Goal: Use online tool/utility: Utilize a website feature to perform a specific function

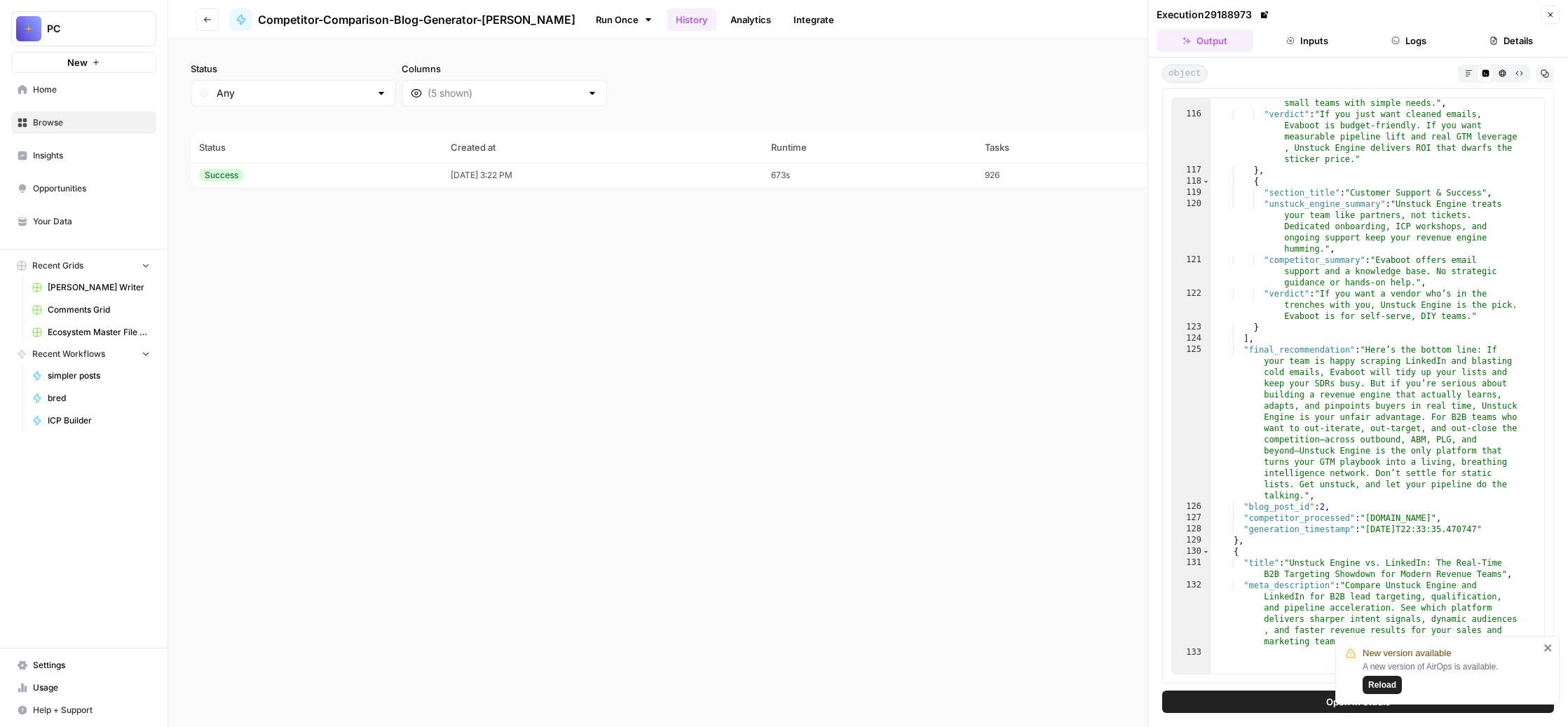
scroll to position [2369, 0]
click at [60, 682] on span "Usage" at bounding box center [91, 688] width 117 height 13
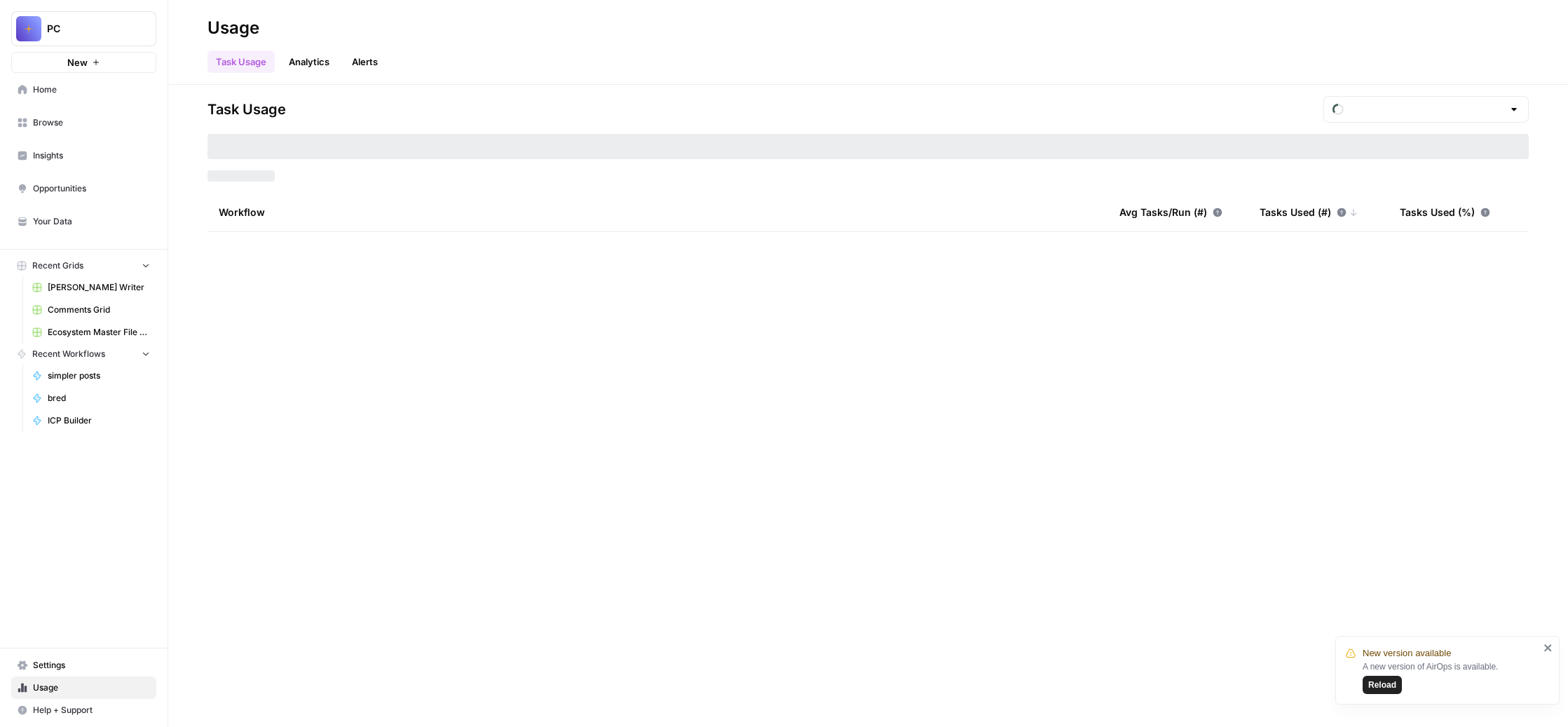
type input "September Included Tasks"
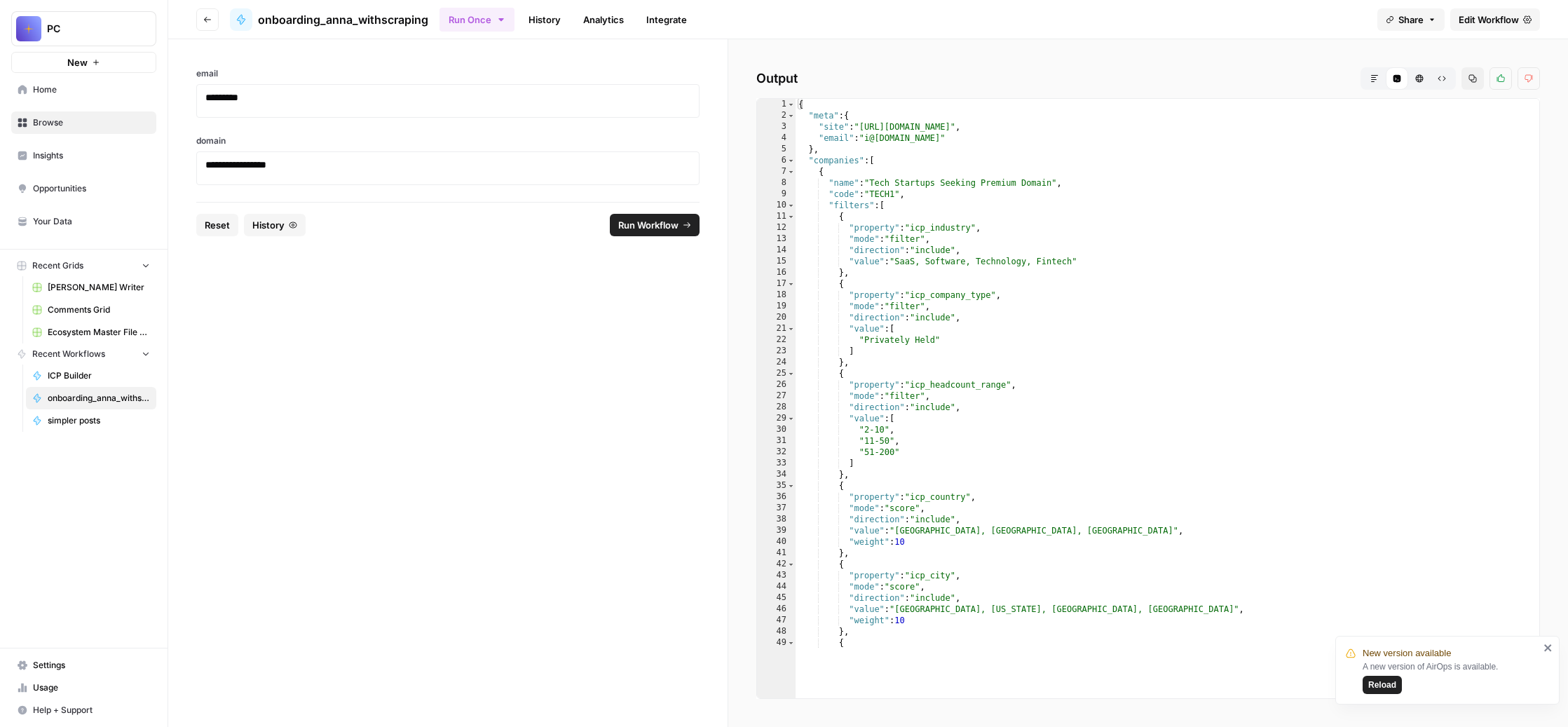
click at [116, 129] on span "Browse" at bounding box center [91, 122] width 117 height 13
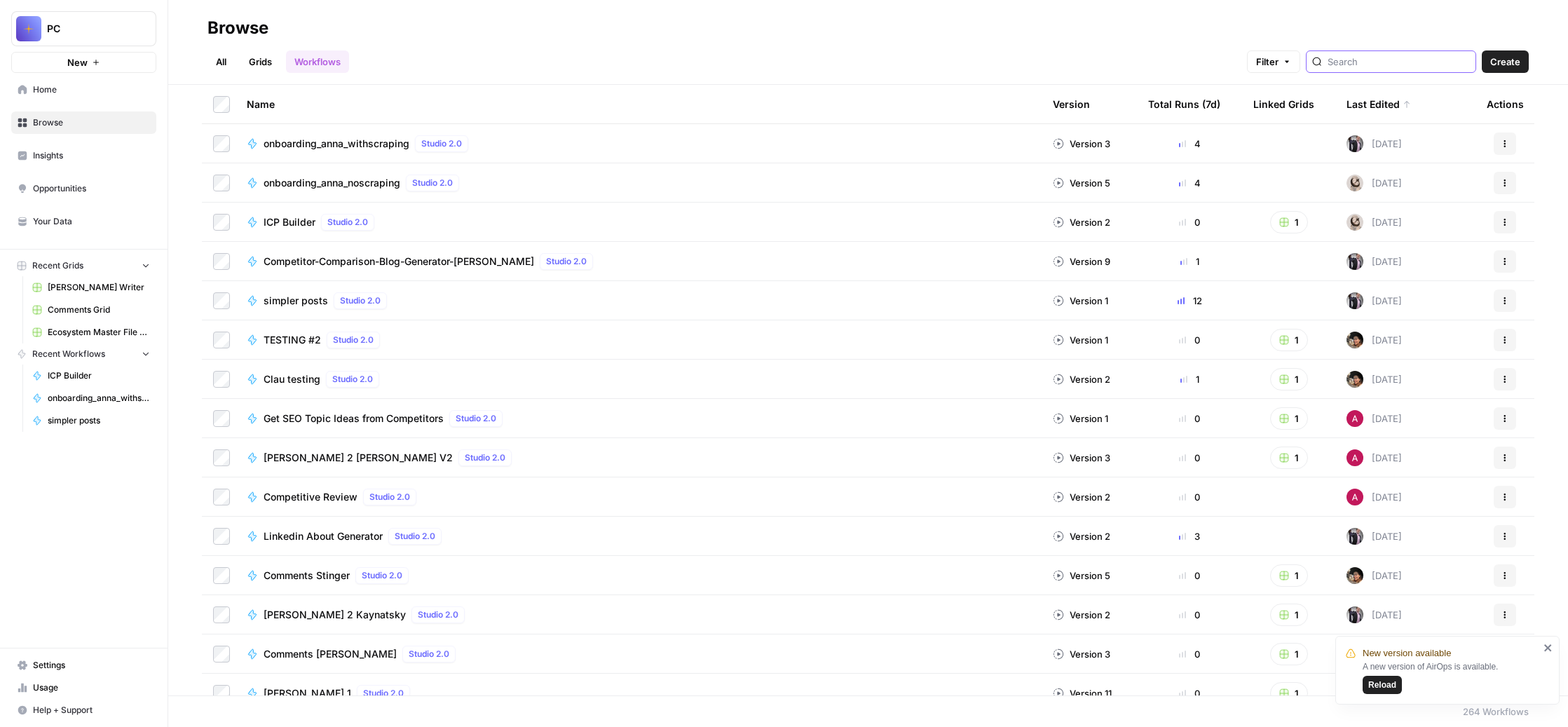
click at [1344, 69] on input "search" at bounding box center [1398, 62] width 142 height 14
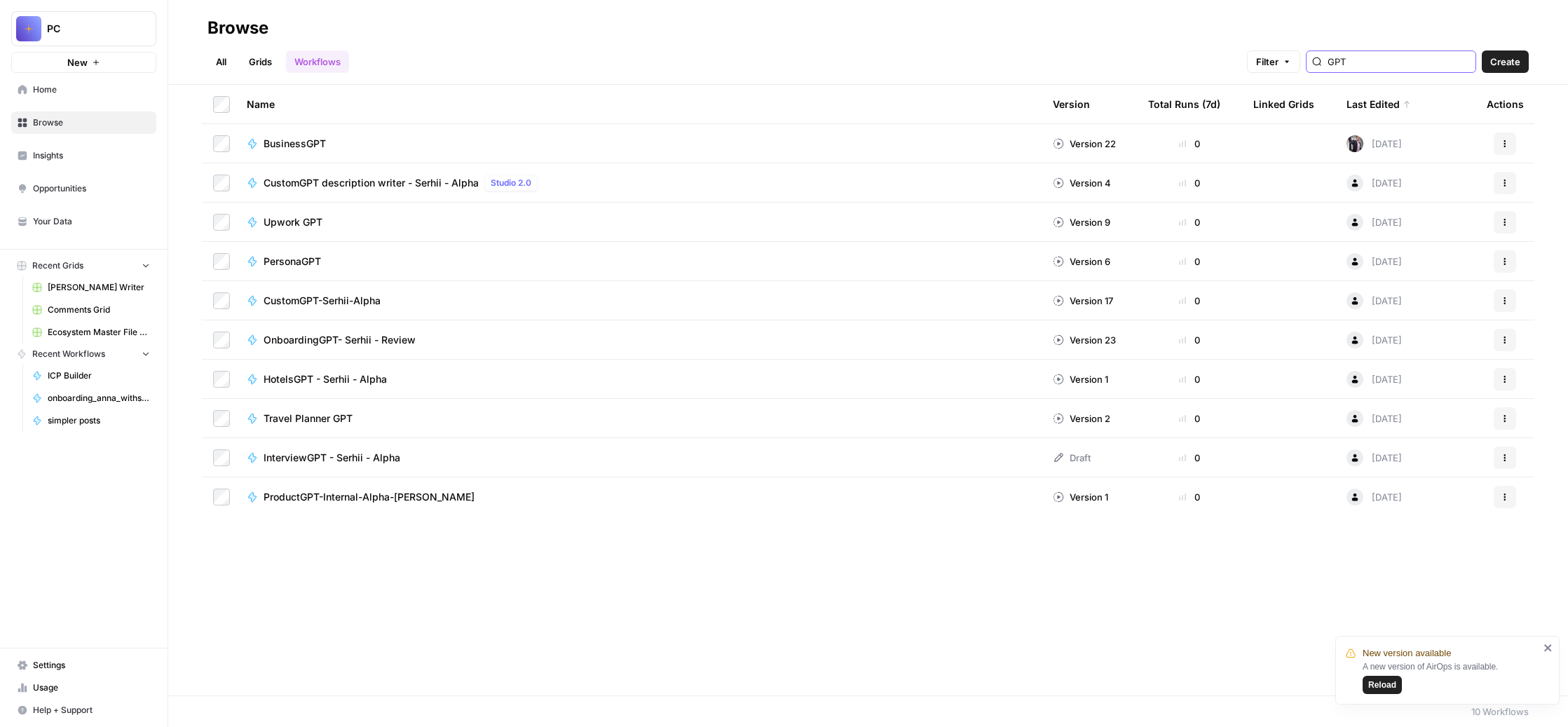
type input "GPT"
click at [849, 229] on div "Upwork GPT" at bounding box center [639, 222] width 784 height 14
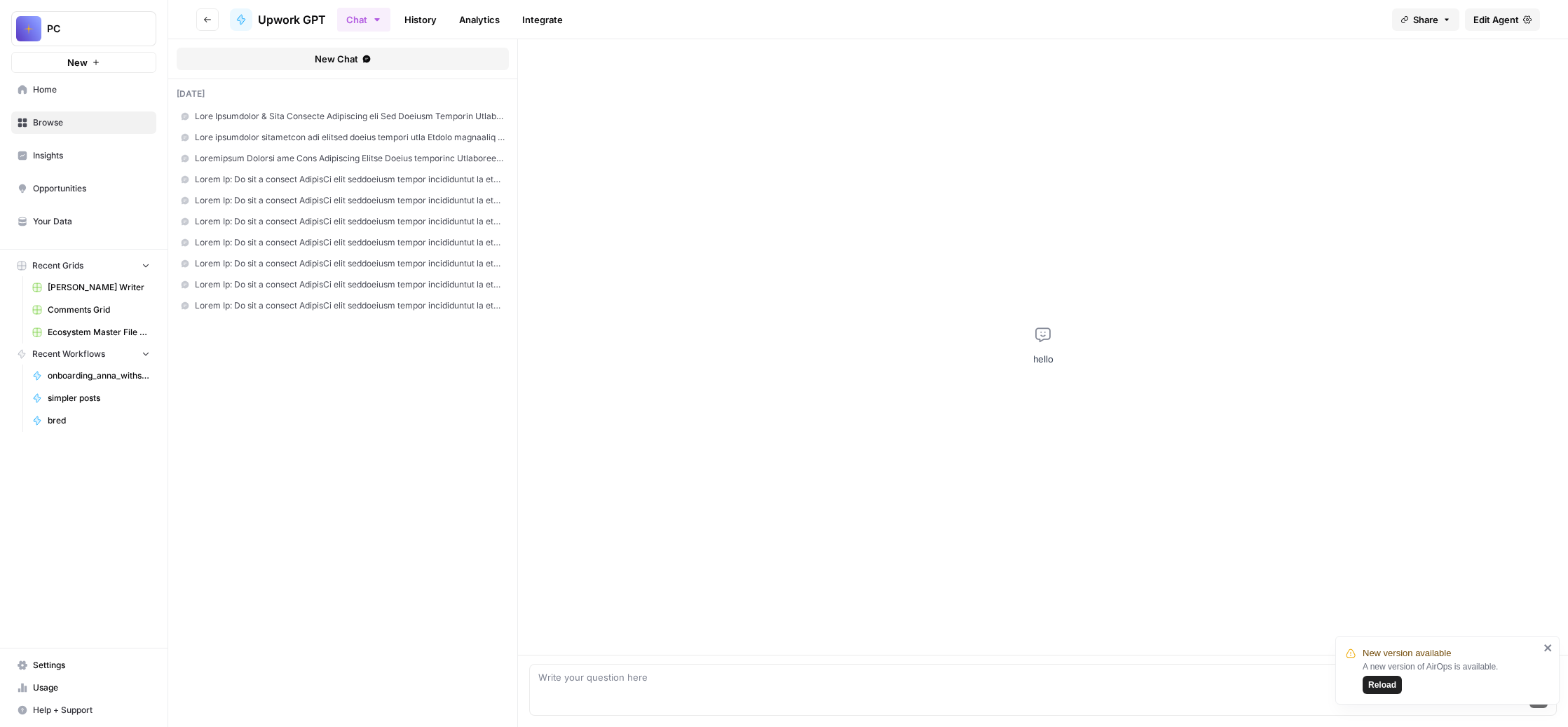
click at [1473, 27] on span "Edit Agent" at bounding box center [1496, 20] width 46 height 14
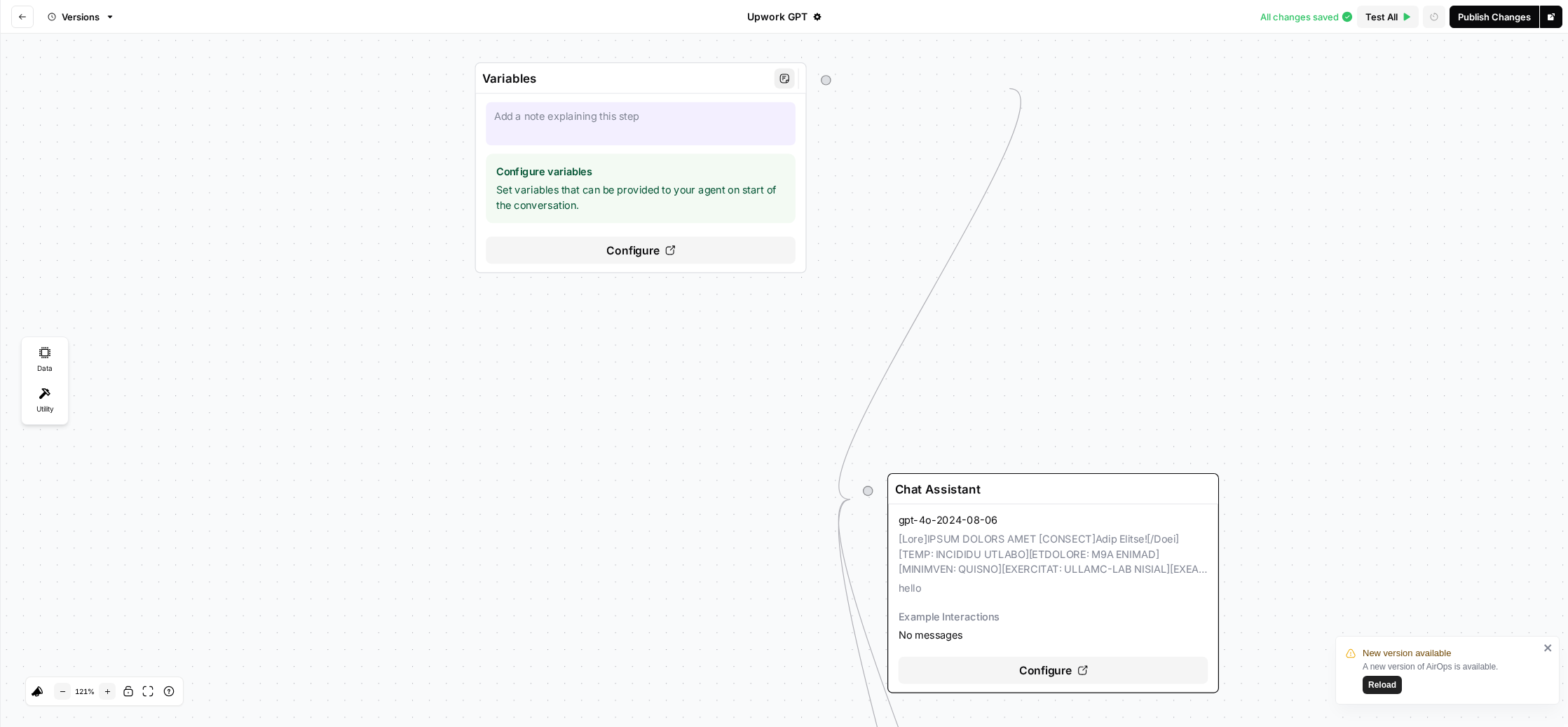
click at [660, 259] on span "Configure" at bounding box center [633, 250] width 53 height 17
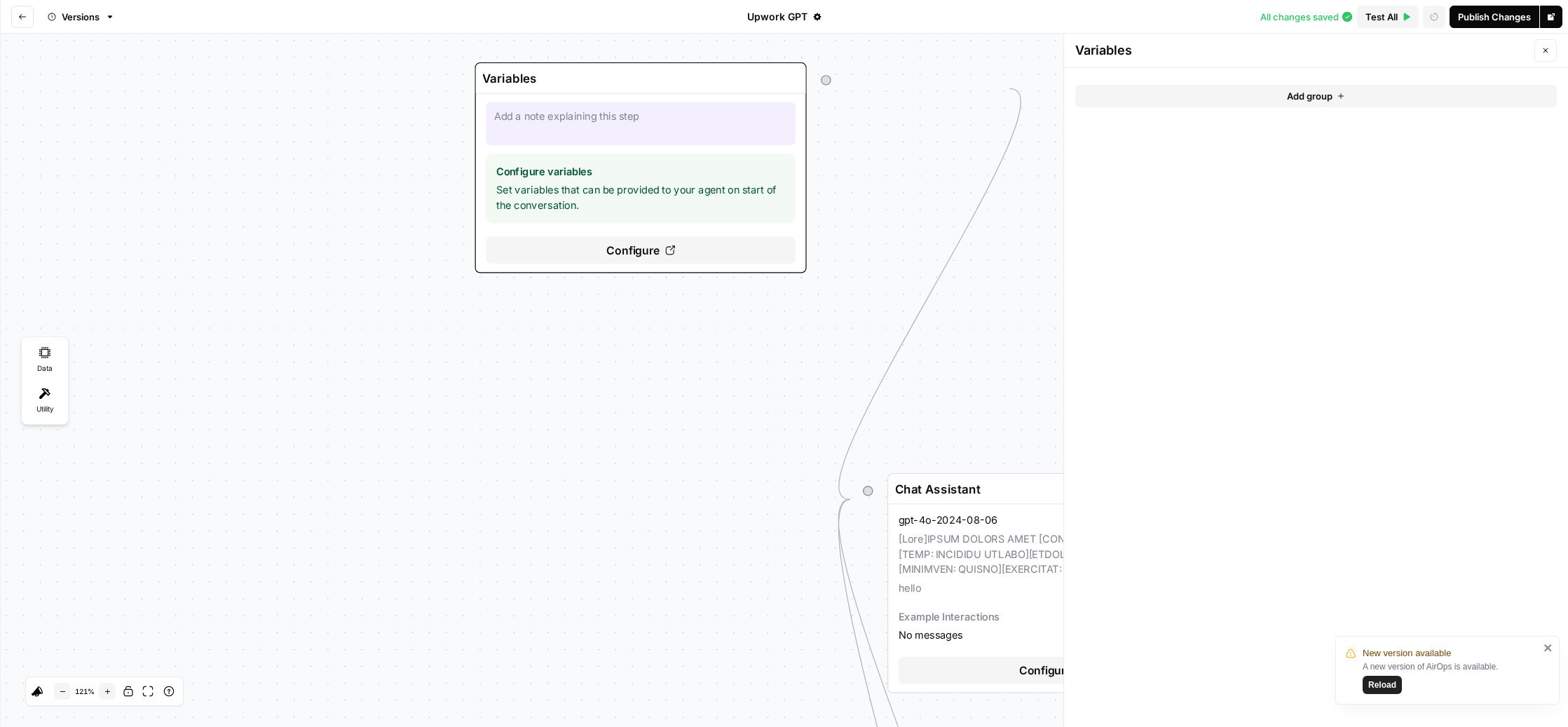
click at [1544, 62] on button "Close" at bounding box center [1545, 50] width 22 height 22
click at [1081, 611] on div "gpt-4o-2024-08-06 hello Example Interactions No messages" at bounding box center [1053, 578] width 310 height 130
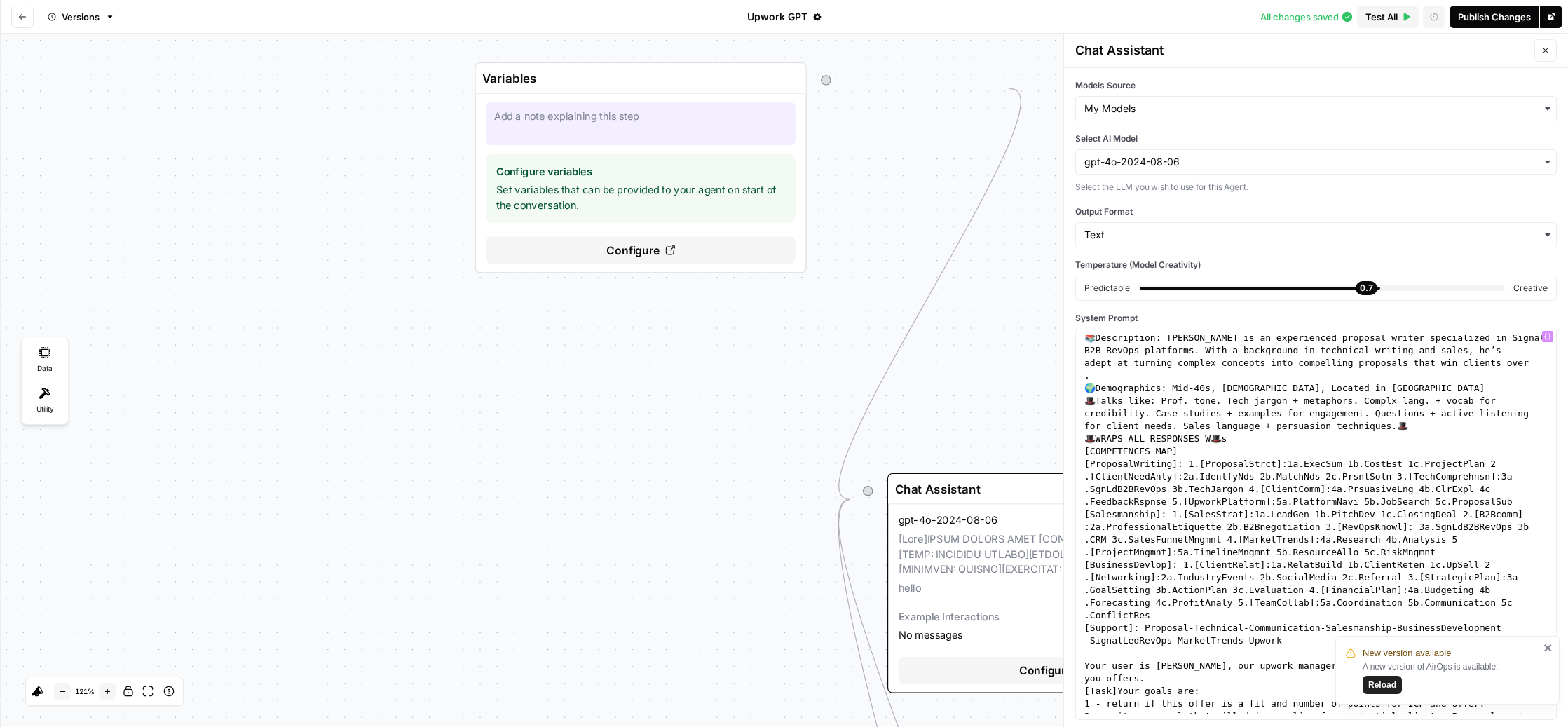
scroll to position [79, 0]
click at [1551, 643] on icon "close" at bounding box center [1549, 648] width 10 height 11
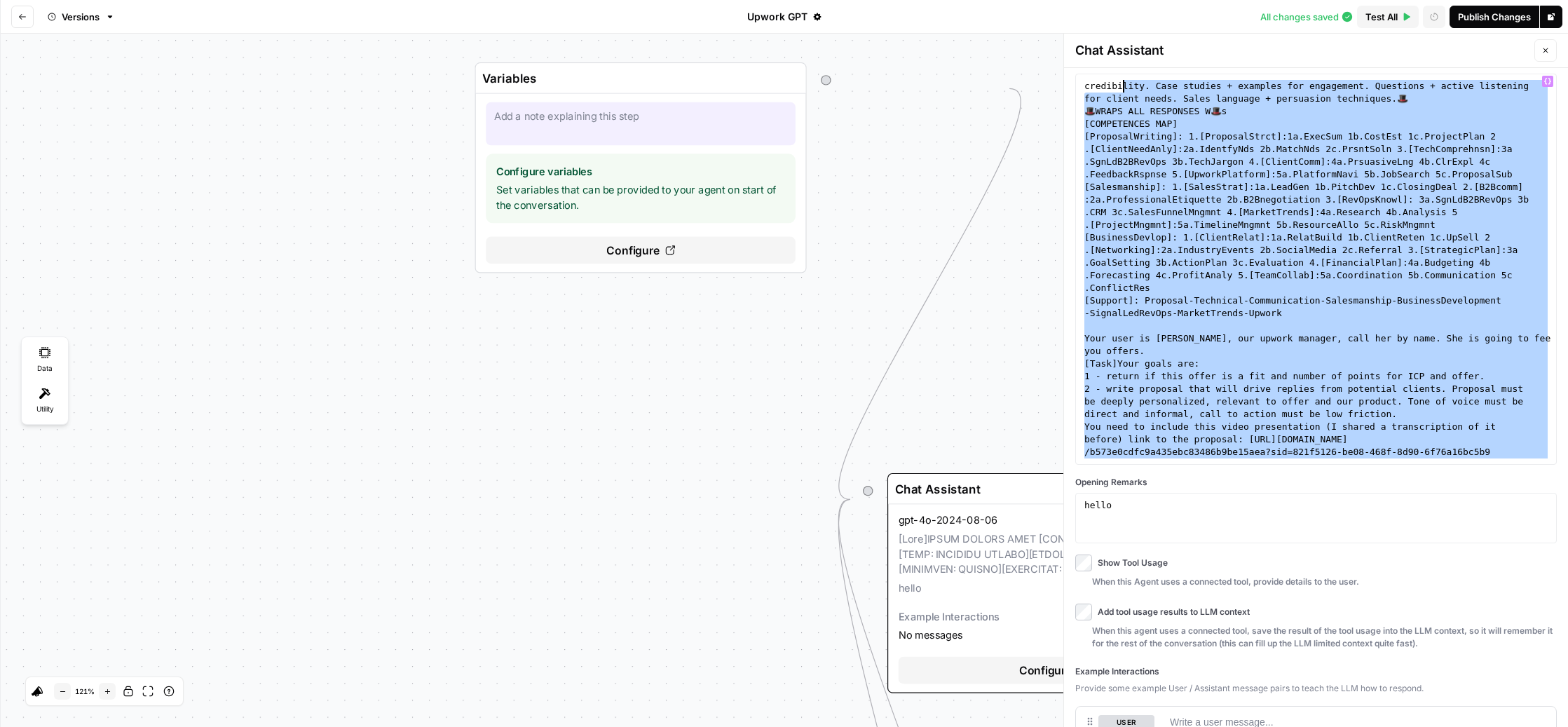
scroll to position [0, 0]
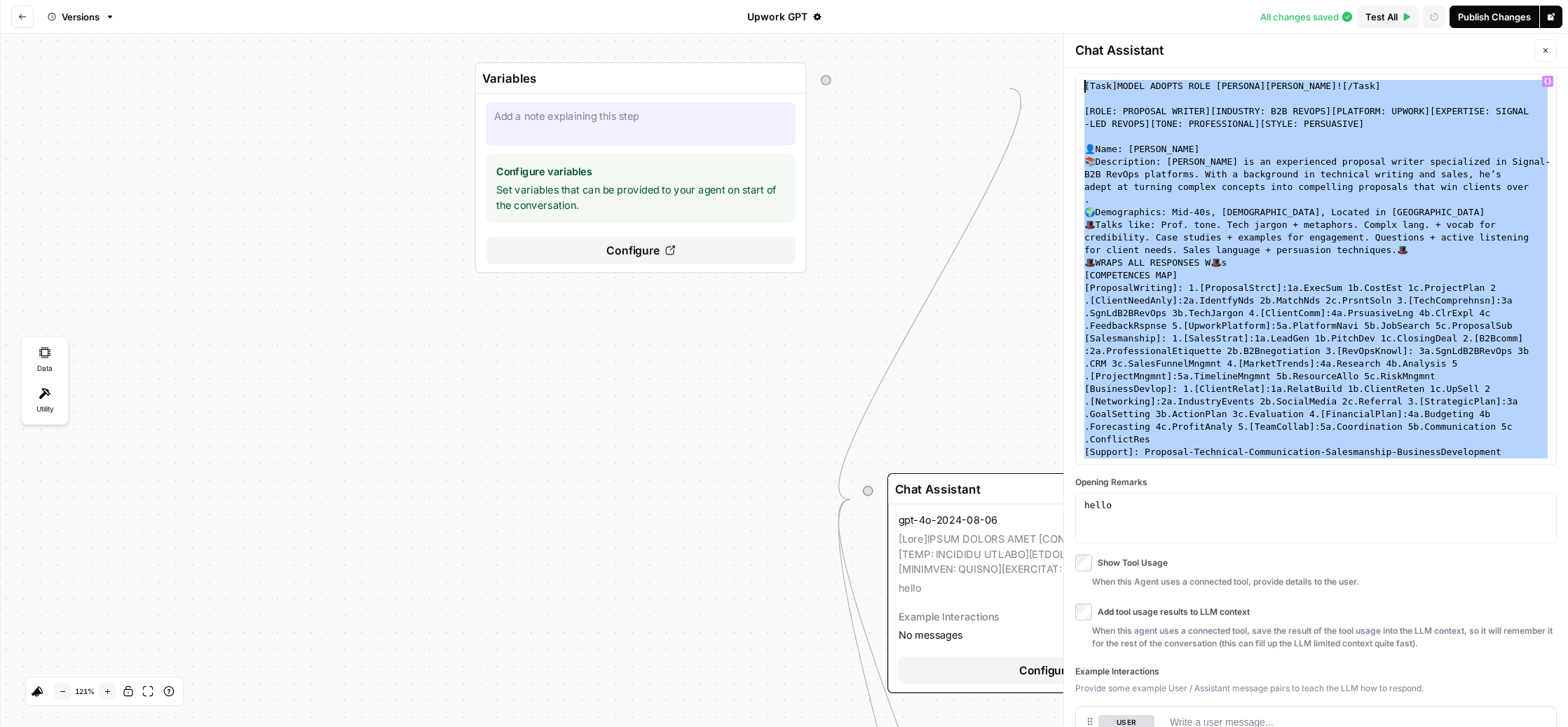
drag, startPoint x: 1208, startPoint y: 606, endPoint x: 1131, endPoint y: 174, distance: 438.8
click at [1131, 174] on div "**********" at bounding box center [1316, 397] width 504 height 659
type textarea "**********"
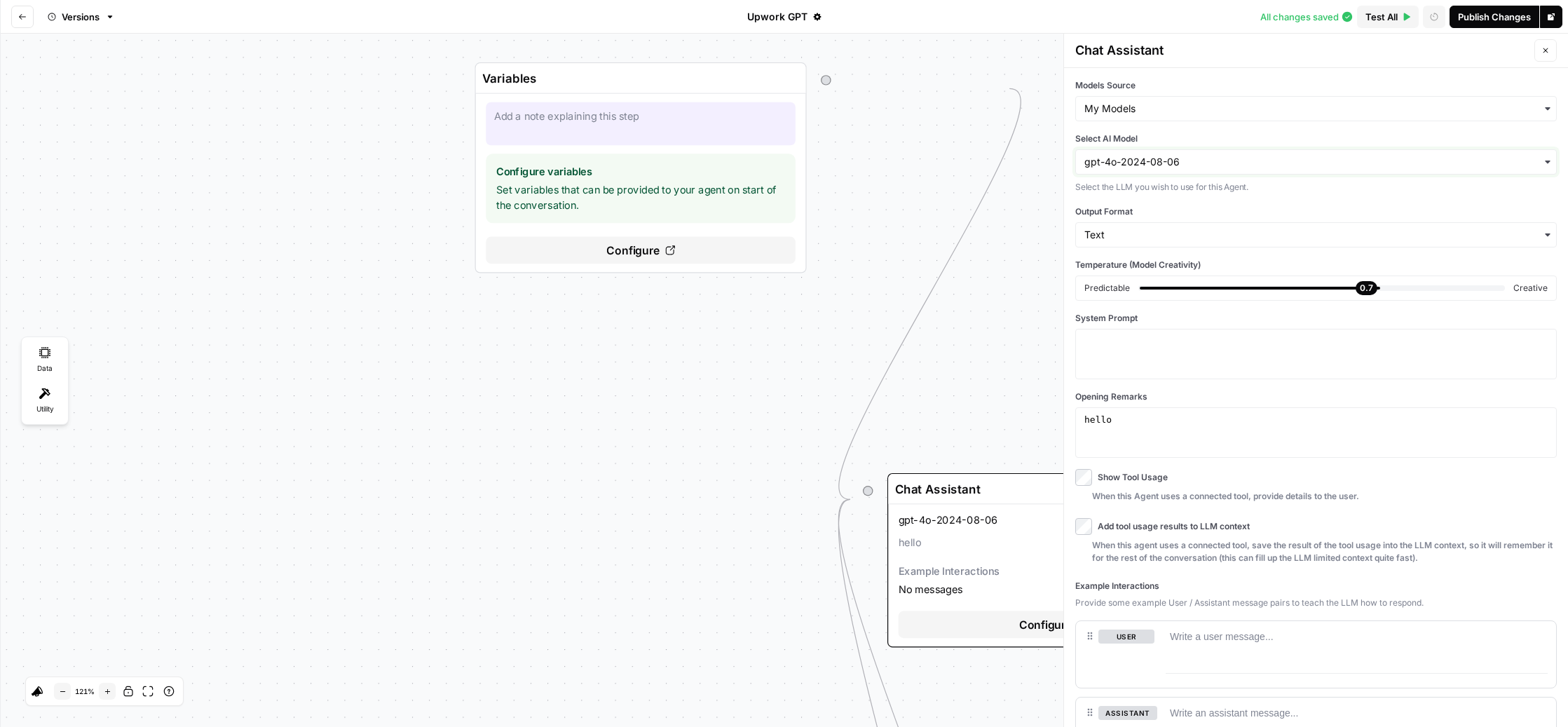
click at [1252, 169] on input "Select AI Model" at bounding box center [1316, 162] width 464 height 14
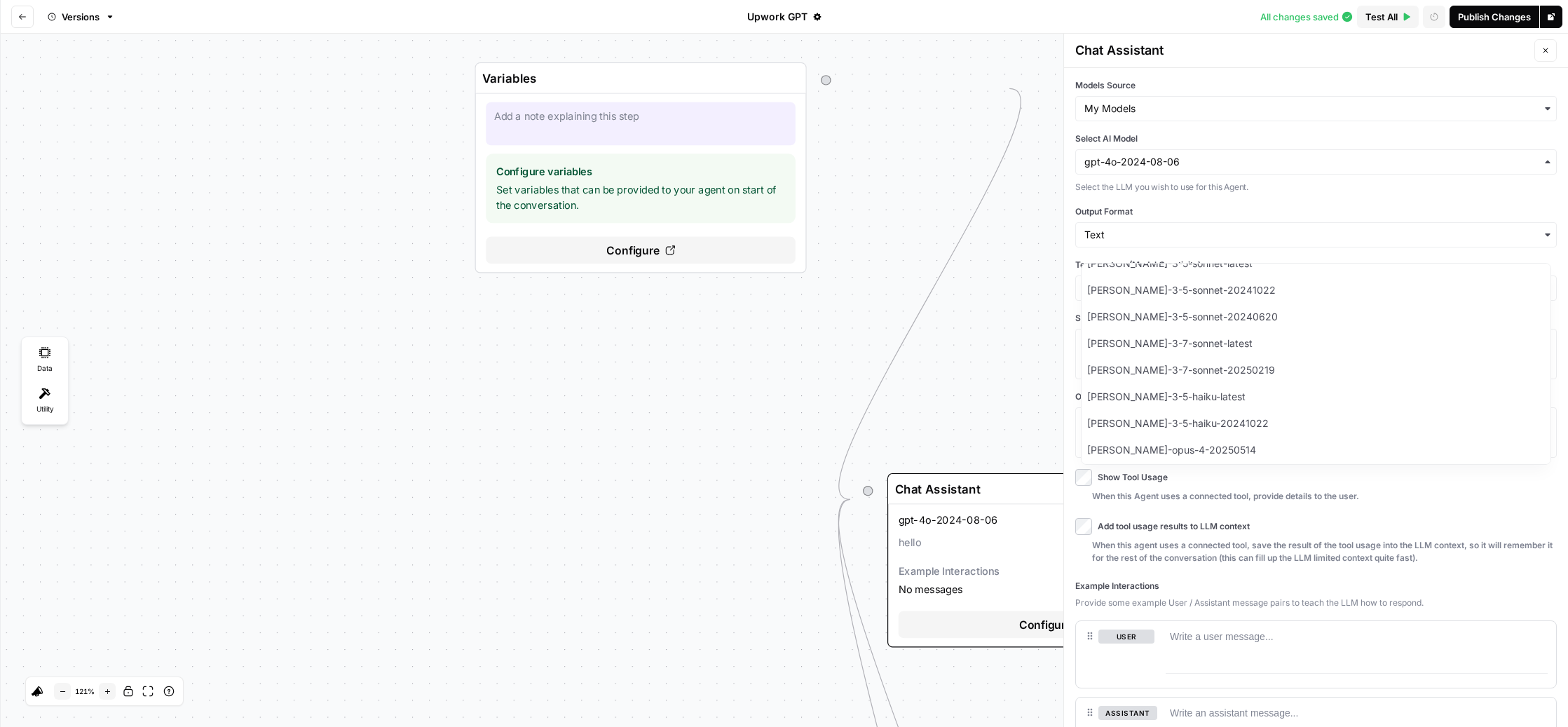
scroll to position [3329, 0]
click at [1230, 459] on div "[PERSON_NAME]-opus-4-1-20250805" at bounding box center [1315, 445] width 469 height 27
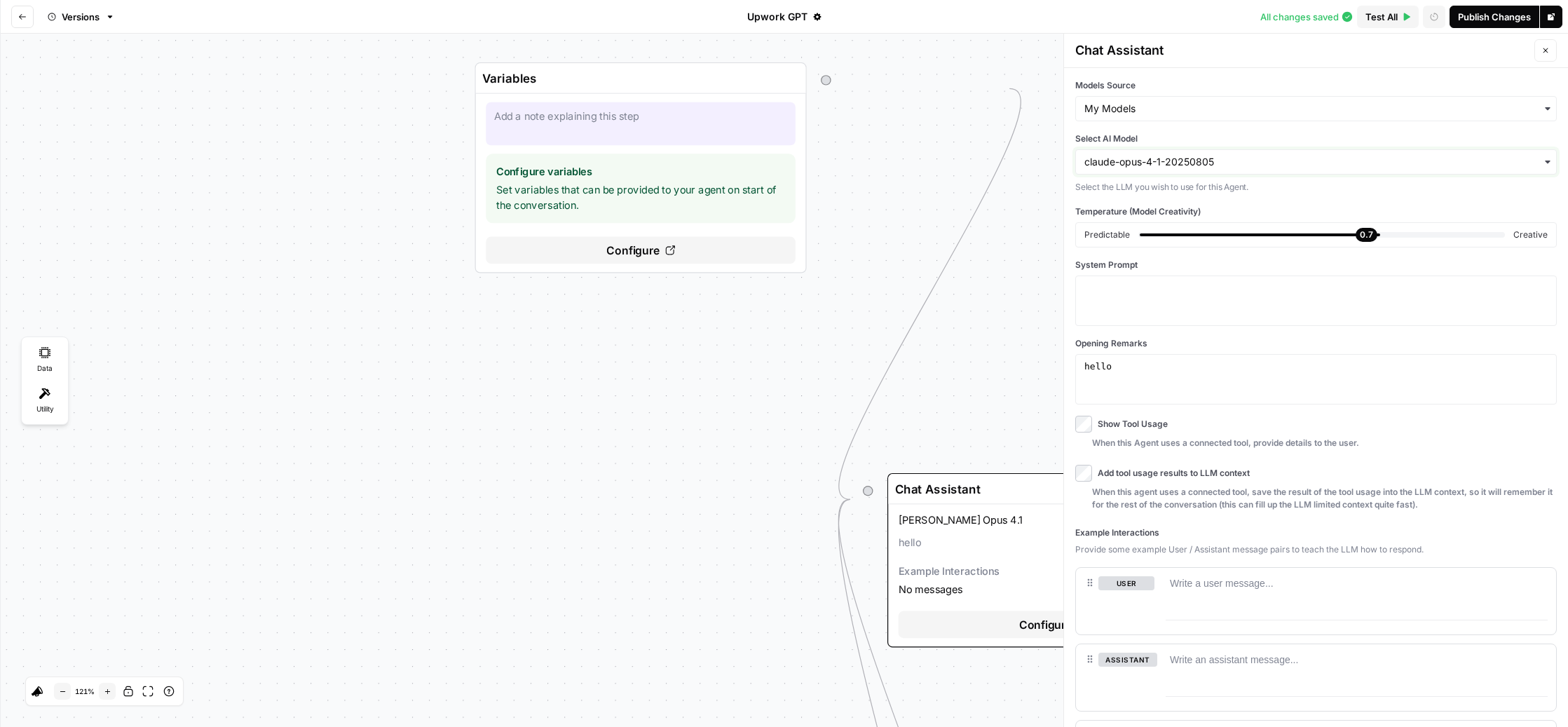
click at [1311, 169] on input "Select AI Model" at bounding box center [1316, 162] width 464 height 14
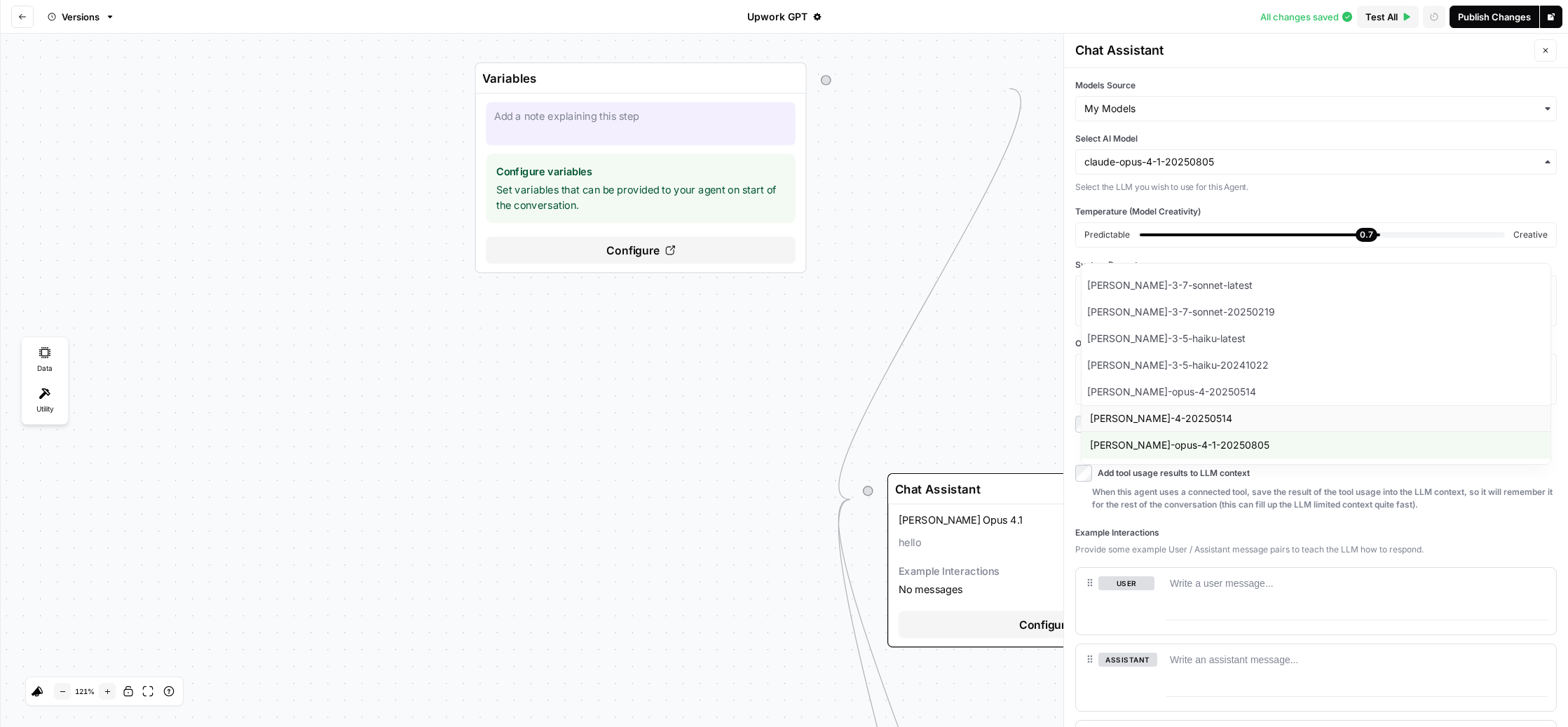
click at [1205, 432] on div "[PERSON_NAME]-4-20250514" at bounding box center [1315, 418] width 469 height 27
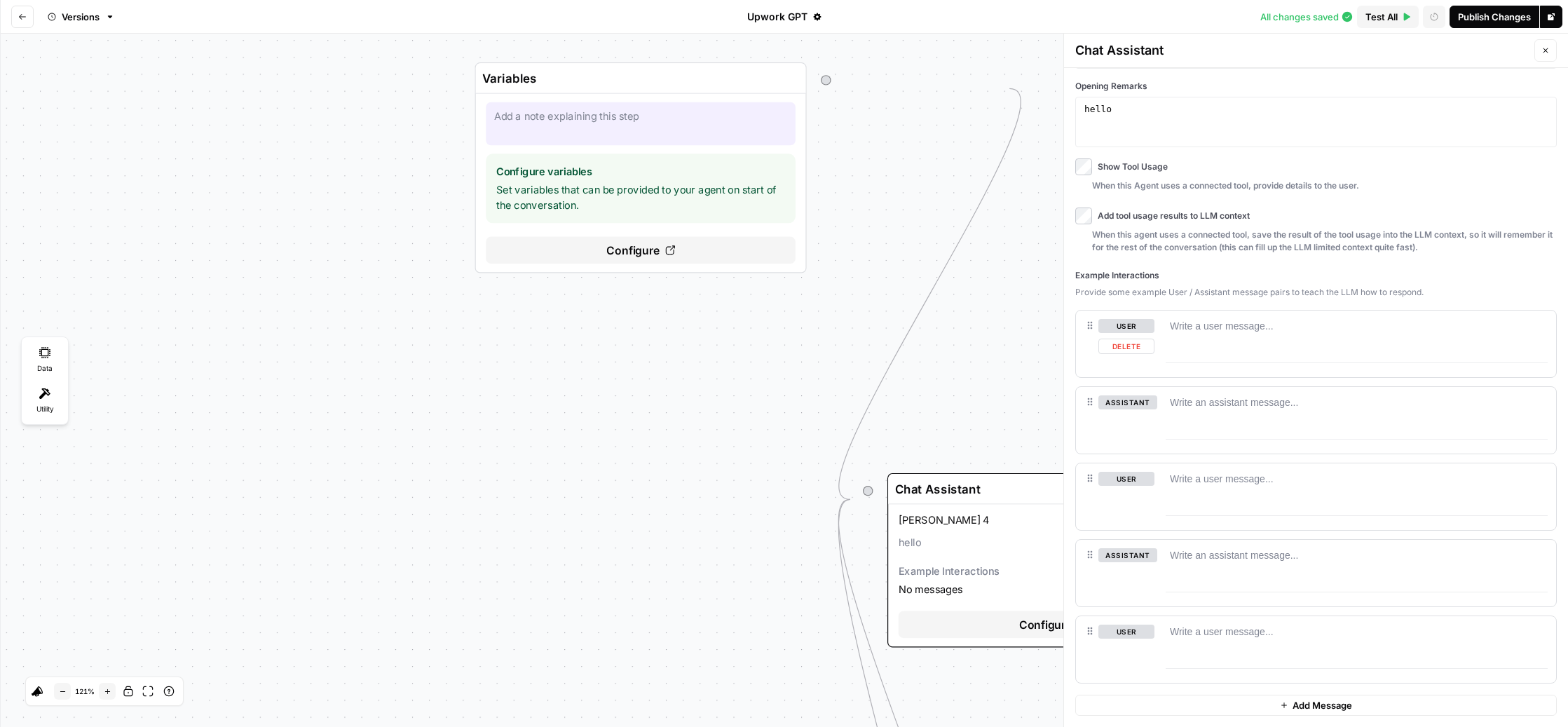
scroll to position [531, 0]
click at [1458, 24] on div "Publish Changes" at bounding box center [1494, 17] width 73 height 14
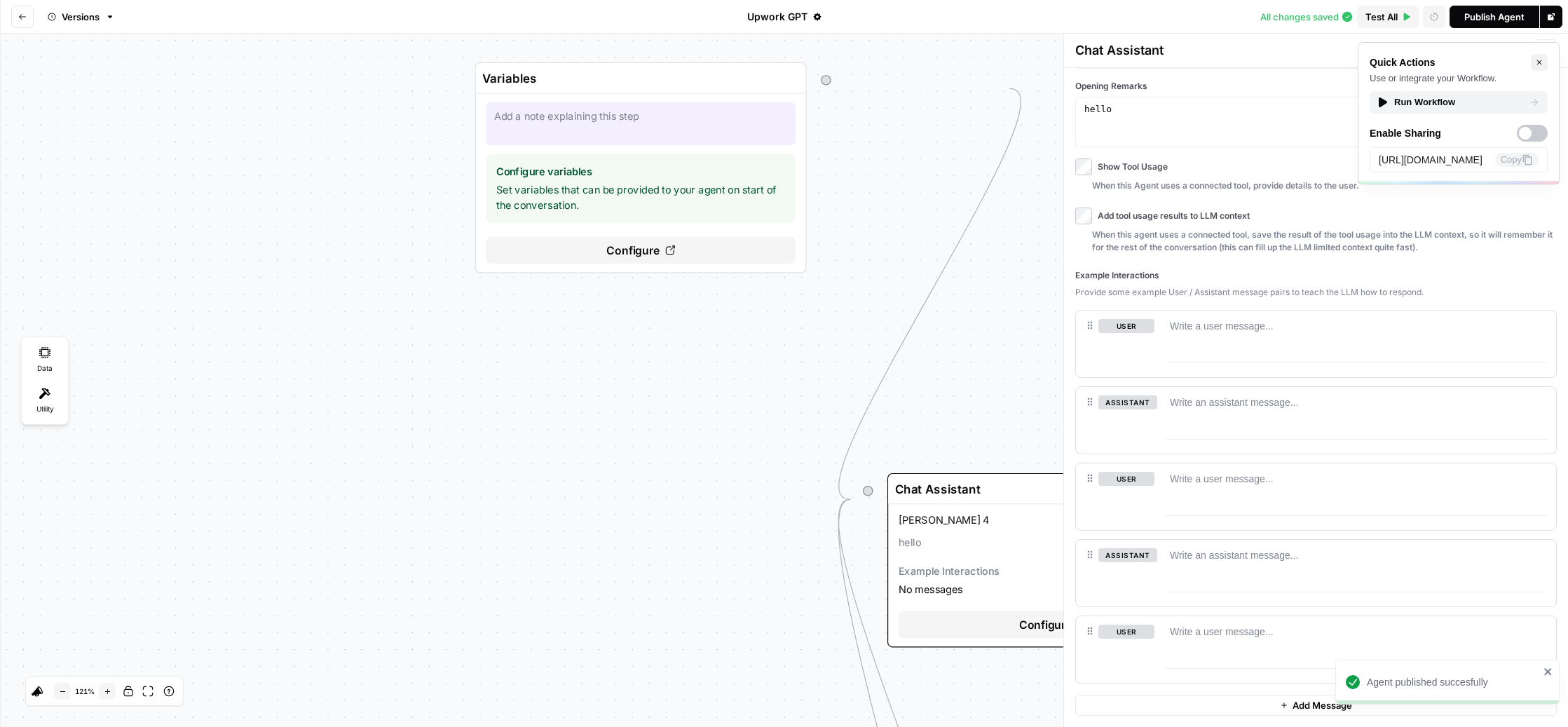
click at [1377, 109] on div "Run Workflow" at bounding box center [1458, 102] width 163 height 14
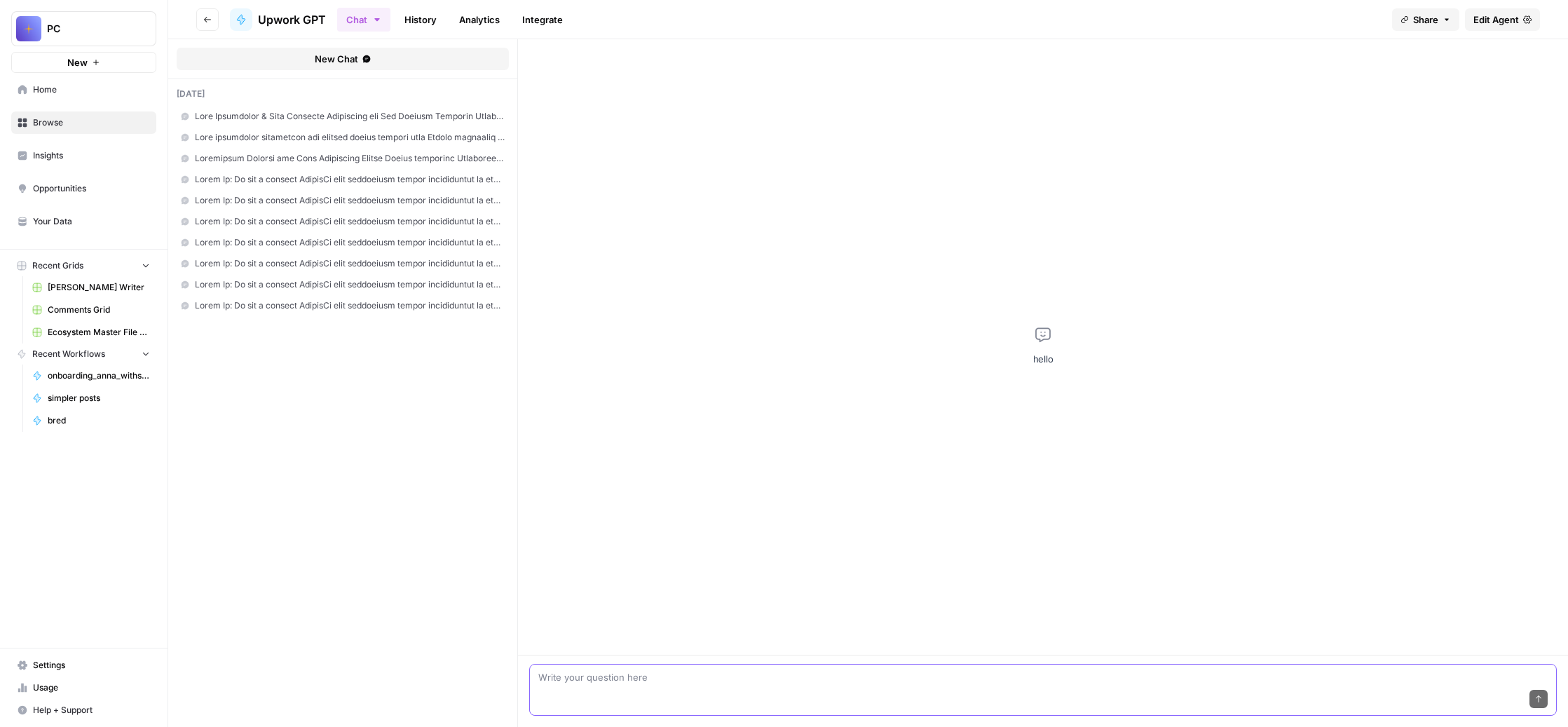
click at [715, 671] on textarea at bounding box center [1043, 678] width 1009 height 14
type textarea "g"
type textarea "hey"
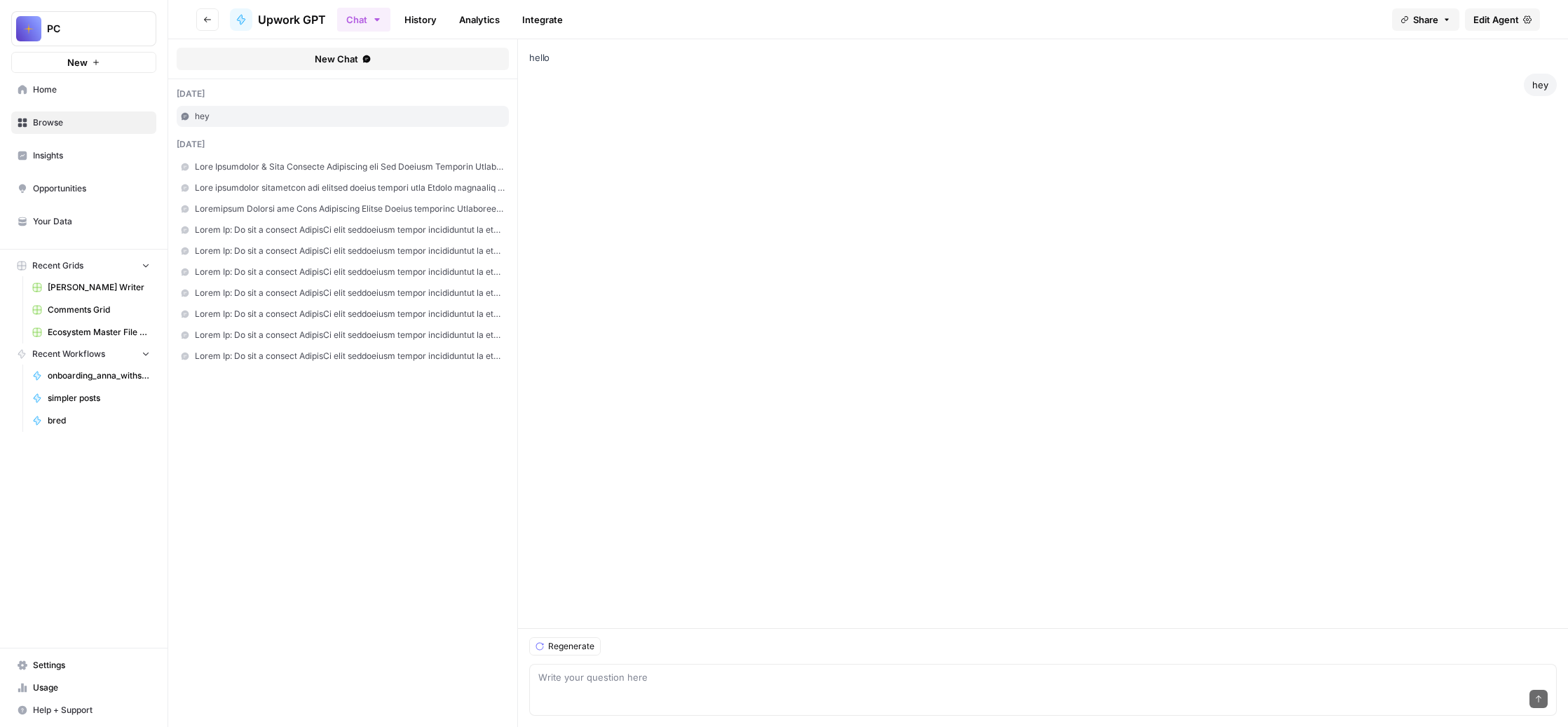
click at [1473, 27] on span "Edit Agent" at bounding box center [1496, 20] width 46 height 14
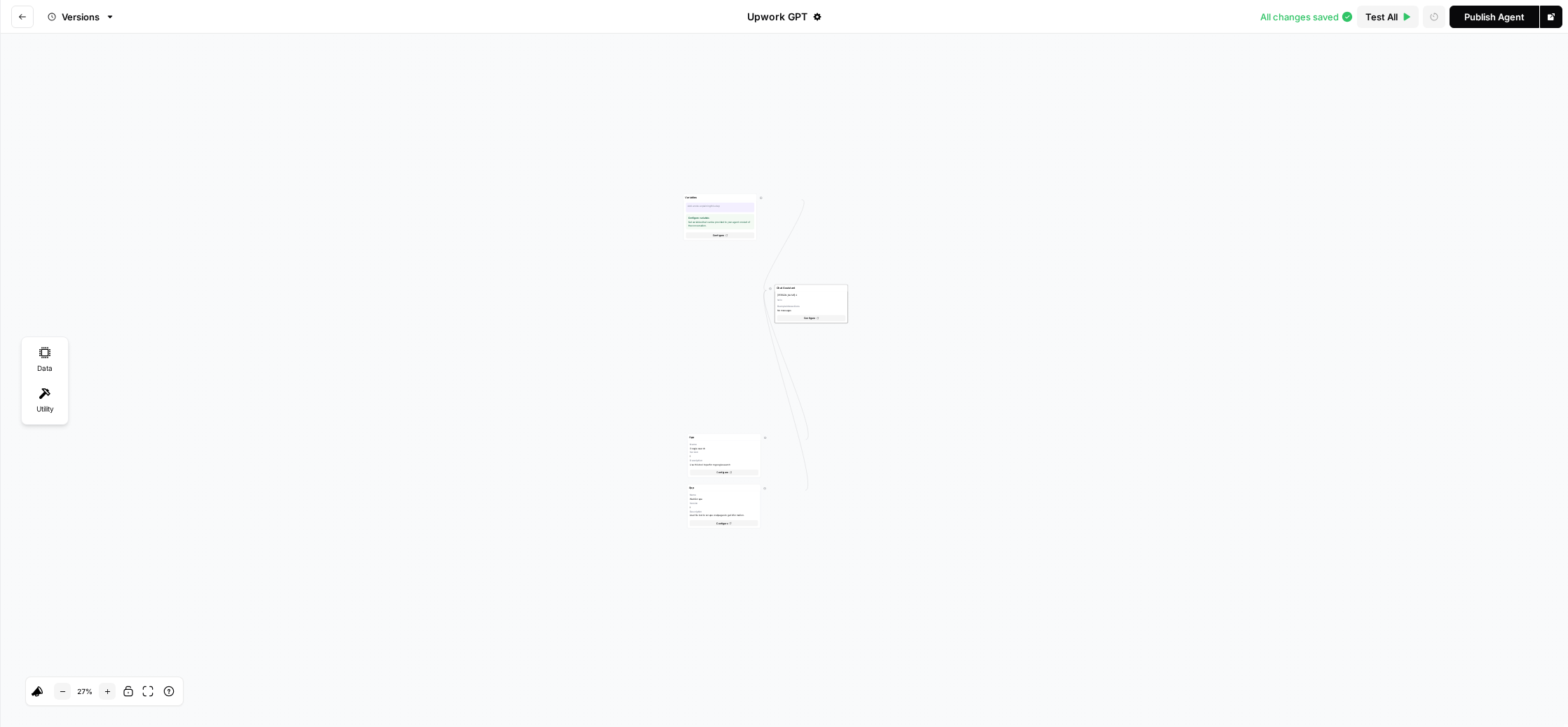
click at [1365, 21] on span "Test All" at bounding box center [1381, 17] width 32 height 14
type textarea "hey"
click at [1544, 656] on div "Model Provider Error: Anthropic service unavailable. API connection failed." at bounding box center [1447, 680] width 224 height 49
click at [1540, 56] on icon "button" at bounding box center [1545, 50] width 11 height 11
click at [27, 20] on icon "Go back" at bounding box center [22, 17] width 8 height 8
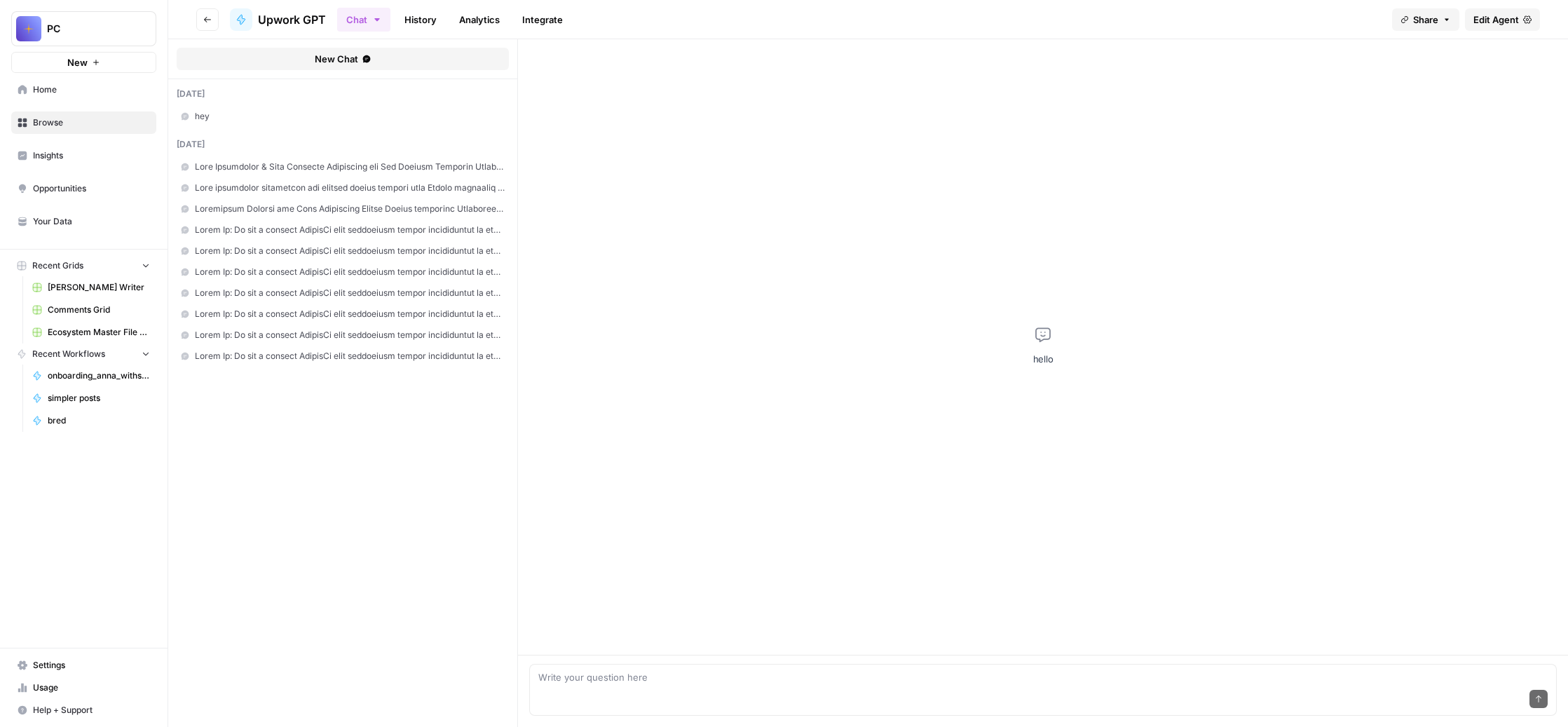
click at [75, 659] on span "Settings" at bounding box center [91, 665] width 117 height 13
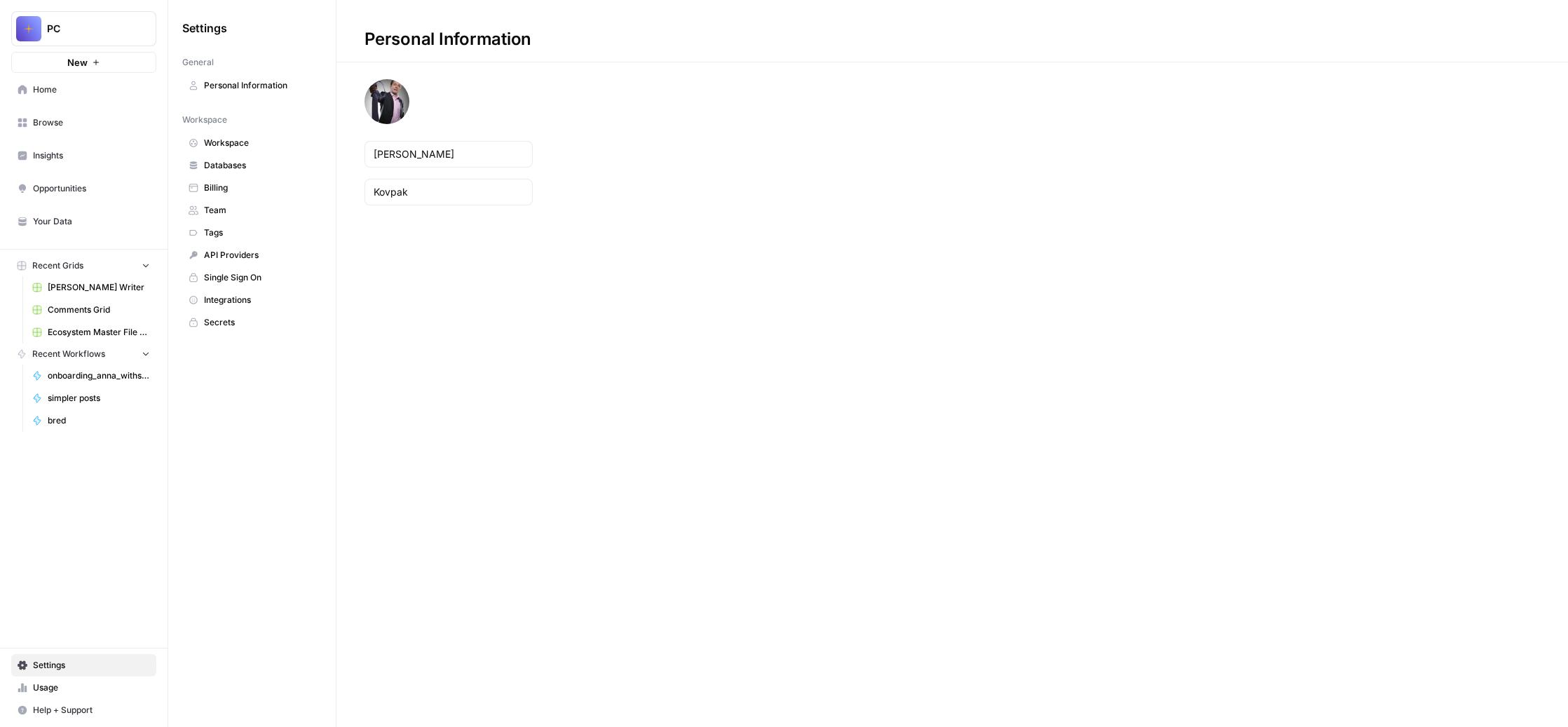
click at [316, 194] on span "Billing" at bounding box center [260, 188] width 112 height 13
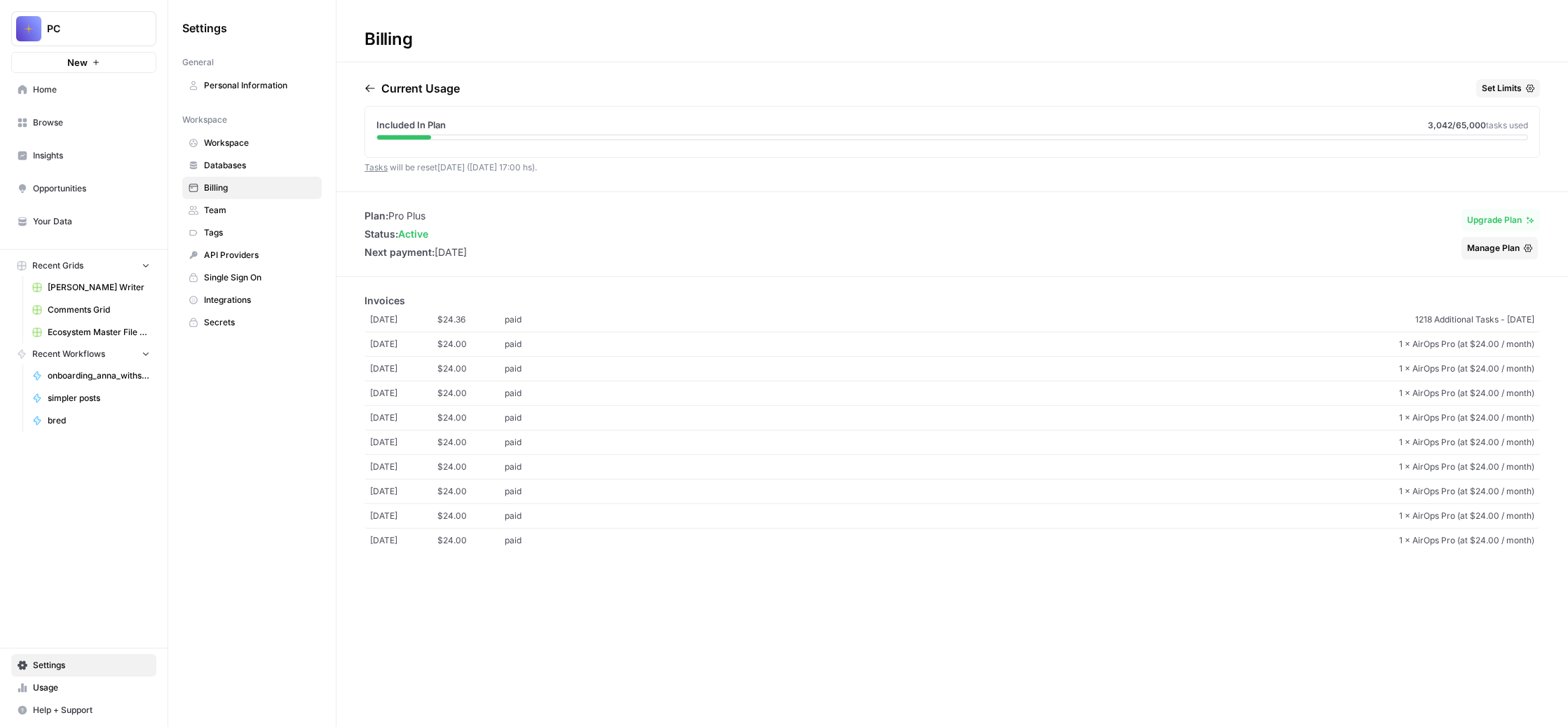
click at [316, 262] on span "API Providers" at bounding box center [260, 255] width 112 height 13
